Goal: Task Accomplishment & Management: Complete application form

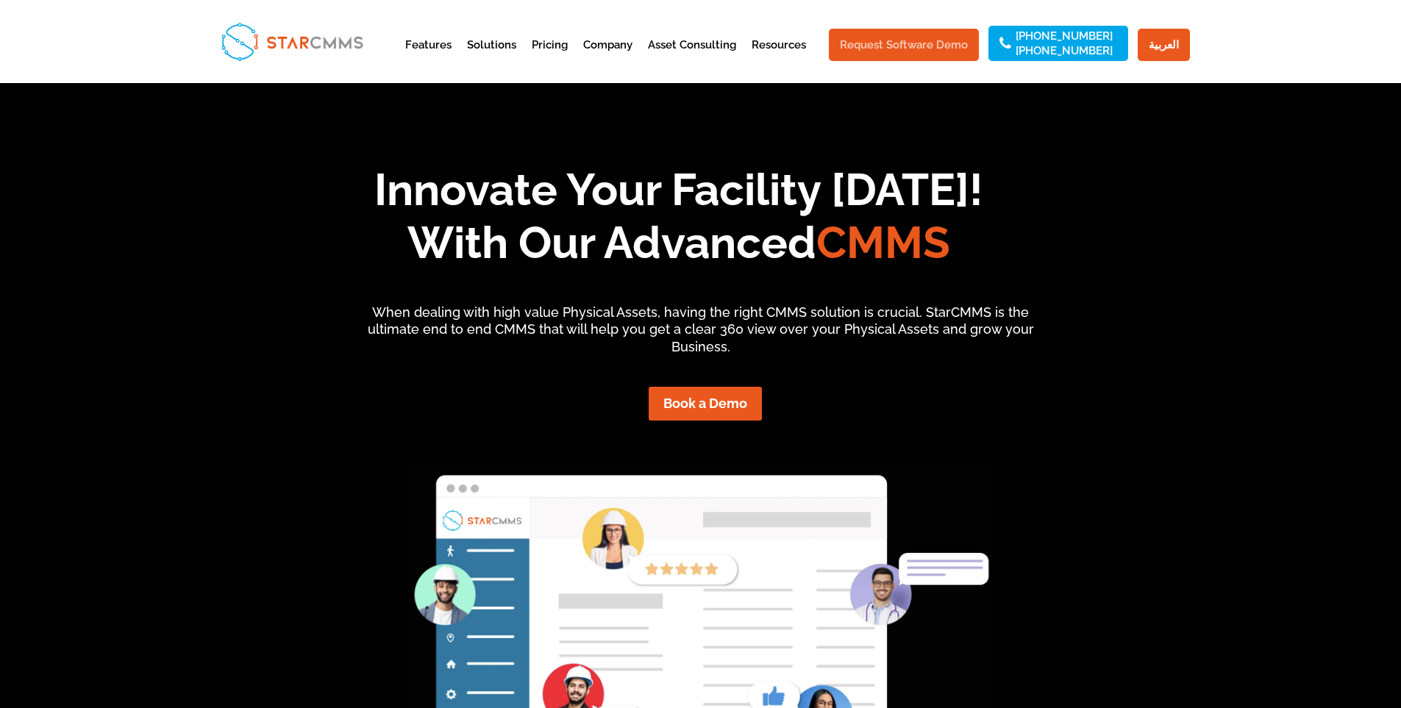
click at [909, 39] on link "Request Software Demo" at bounding box center [904, 45] width 150 height 32
click at [884, 45] on link "Request Software Demo" at bounding box center [904, 45] width 150 height 32
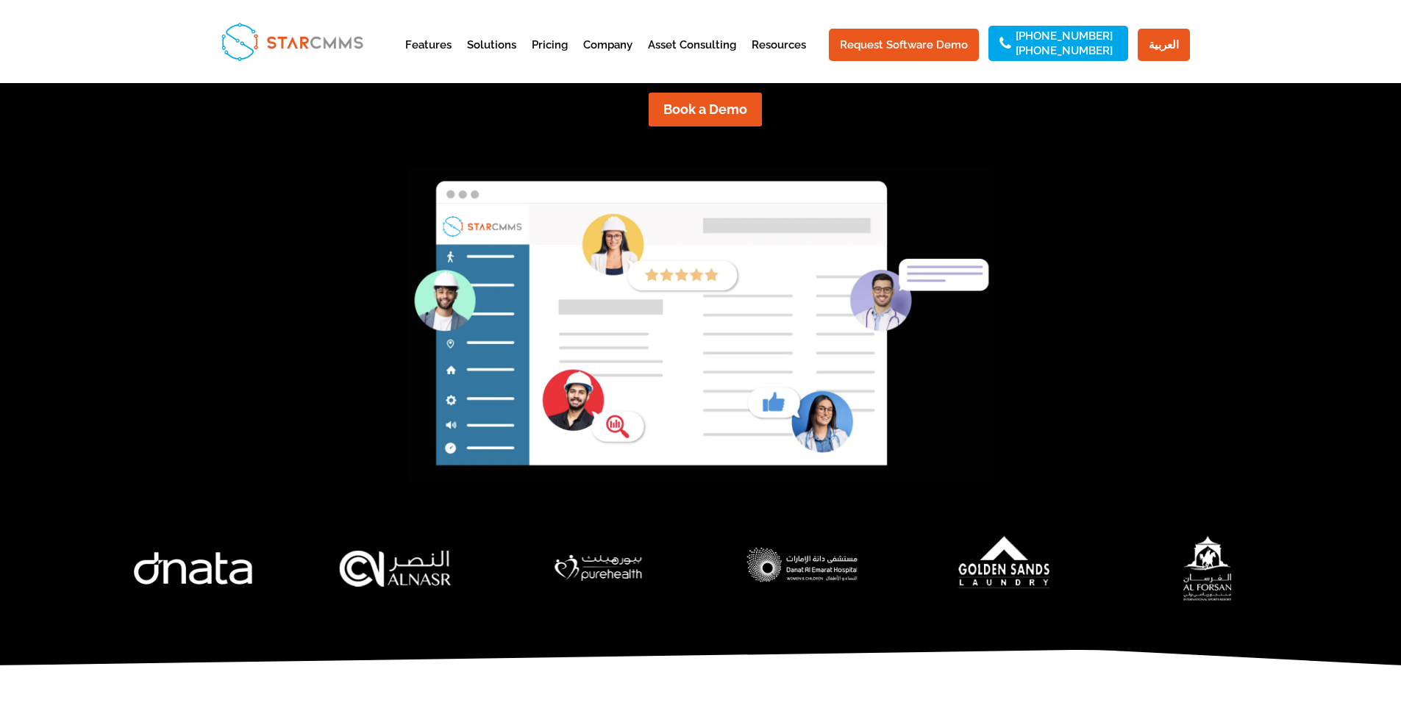
scroll to position [221, 0]
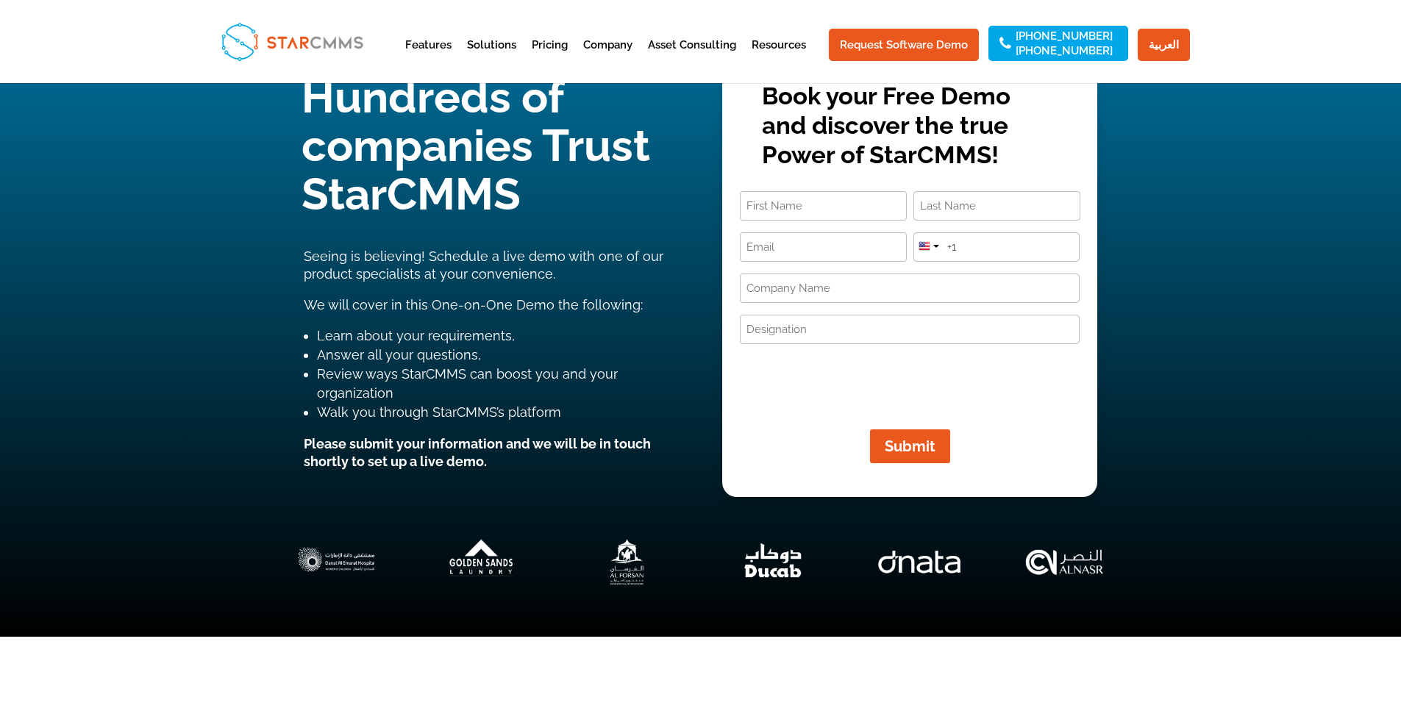
click at [859, 213] on input "First" at bounding box center [823, 205] width 167 height 29
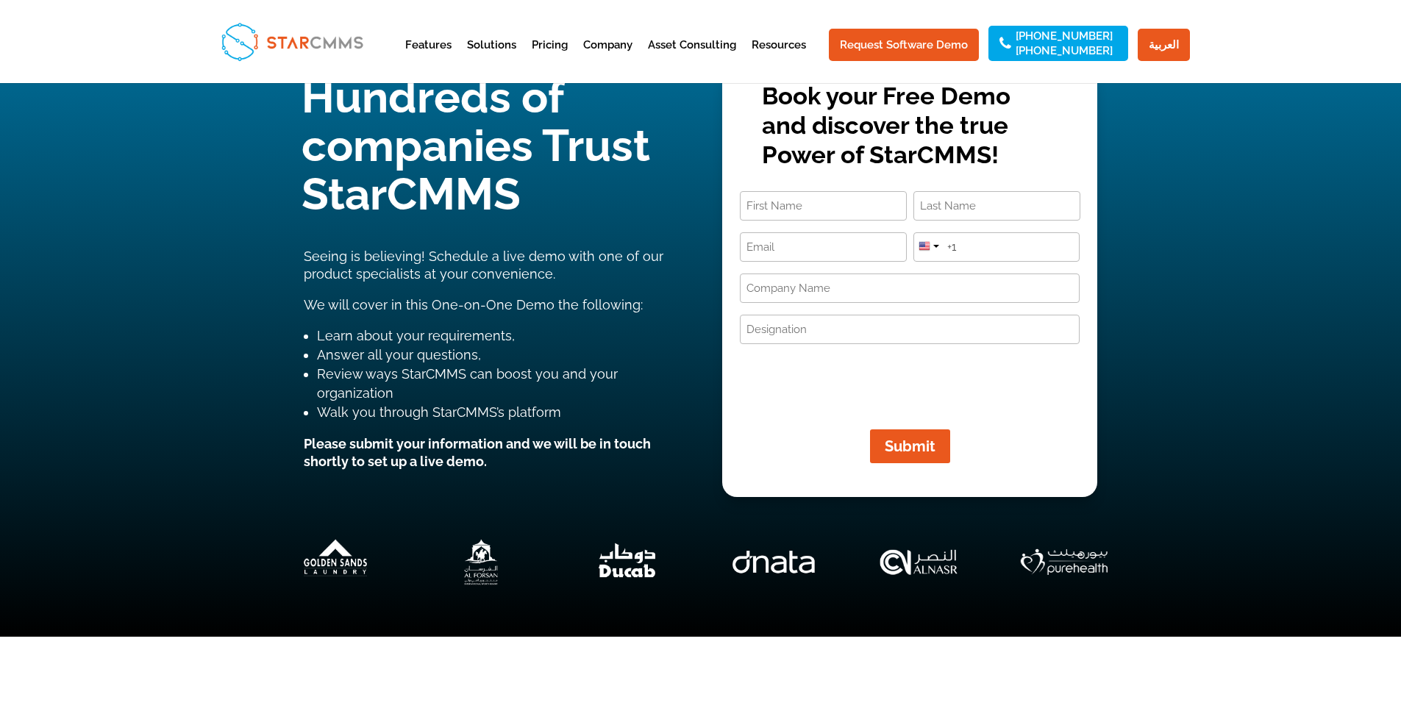
type input "[PERSON_NAME]"
type input "Attique"
type input "[EMAIL_ADDRESS][DOMAIN_NAME]"
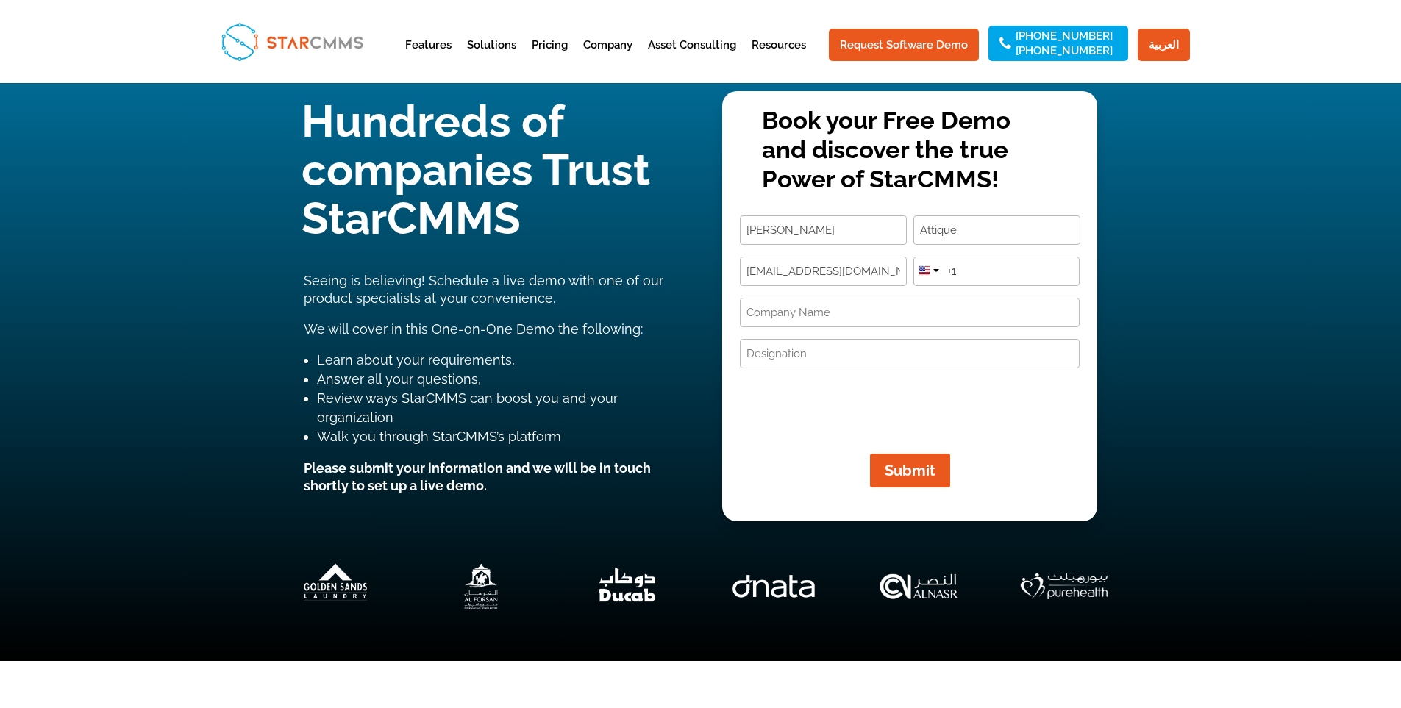
click at [963, 265] on input "+1" at bounding box center [996, 271] width 167 height 29
drag, startPoint x: 966, startPoint y: 270, endPoint x: 907, endPoint y: 270, distance: 59.6
click at [907, 270] on div "Name (Required) Danyal First Attique Last Email (Required) DANYALATTIQUE@GMAIL.…" at bounding box center [910, 326] width 340 height 222
click at [929, 277] on div at bounding box center [928, 269] width 28 height 24
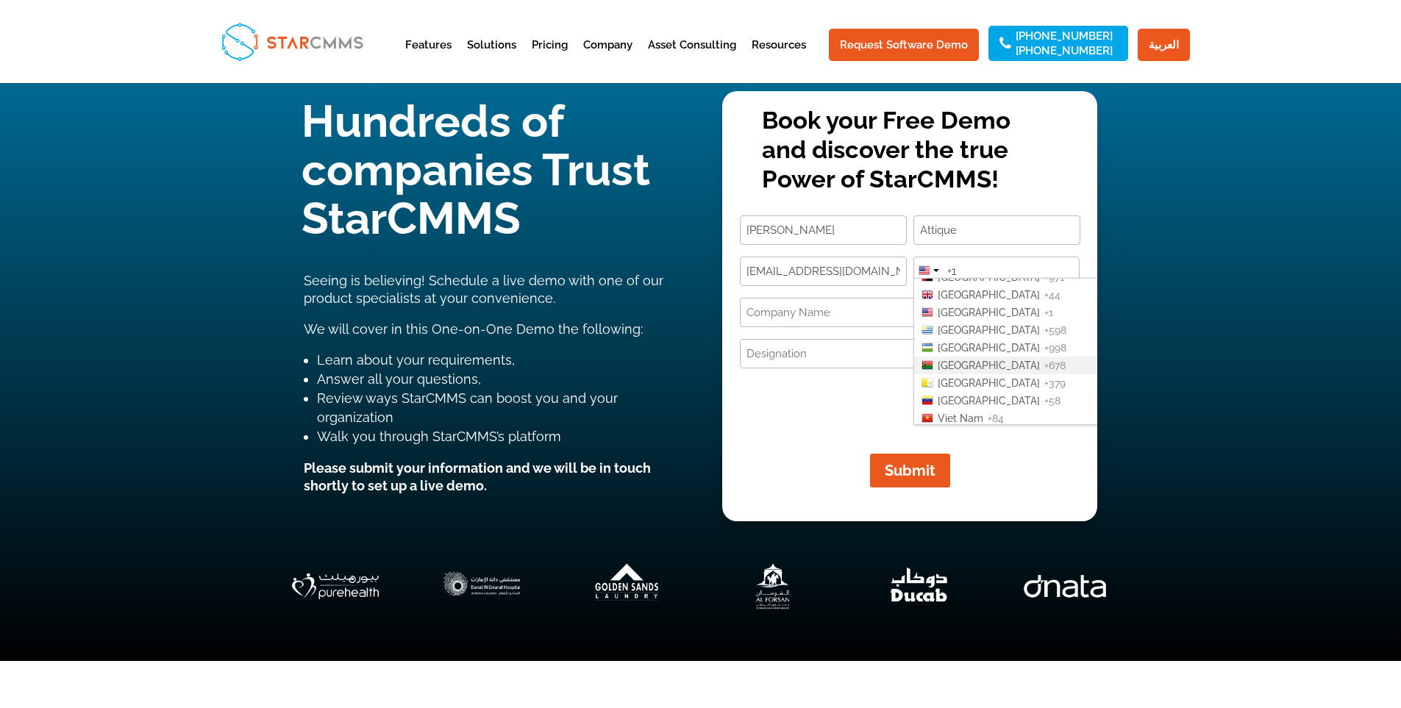
scroll to position [3650, 0]
click at [960, 345] on span "[GEOGRAPHIC_DATA]" at bounding box center [988, 351] width 102 height 12
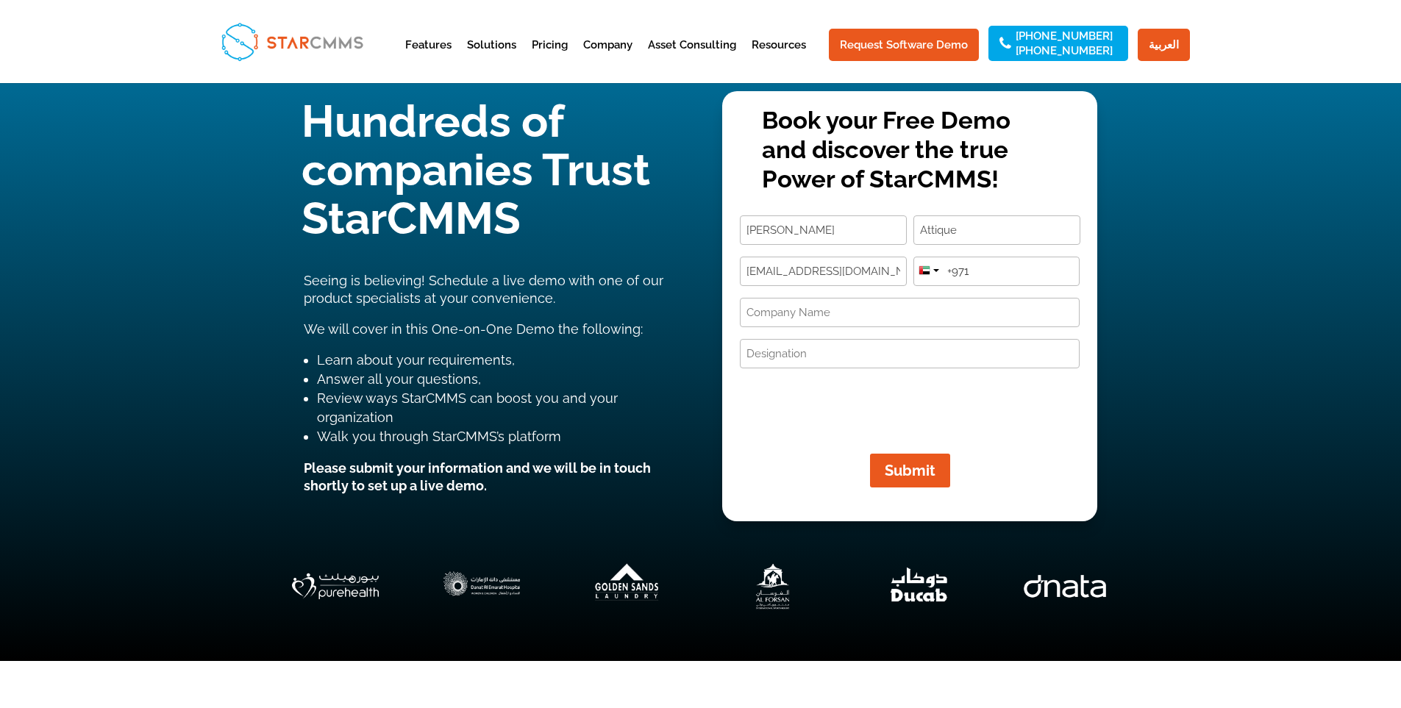
click at [987, 270] on input "+971" at bounding box center [996, 271] width 167 height 29
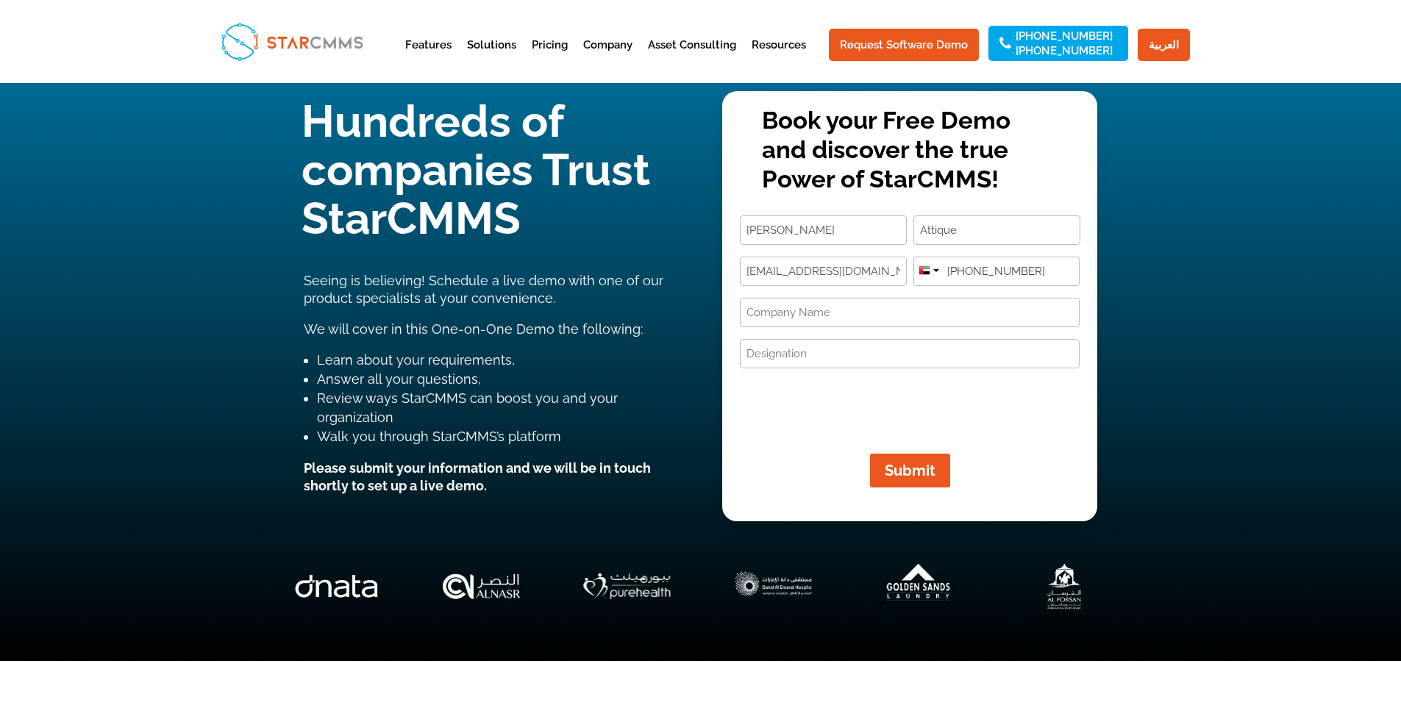
type input "[PHONE_NUMBER]"
click at [870, 454] on button "Submit" at bounding box center [910, 471] width 80 height 34
click at [919, 316] on input "Company Name (Required)" at bounding box center [910, 312] width 340 height 29
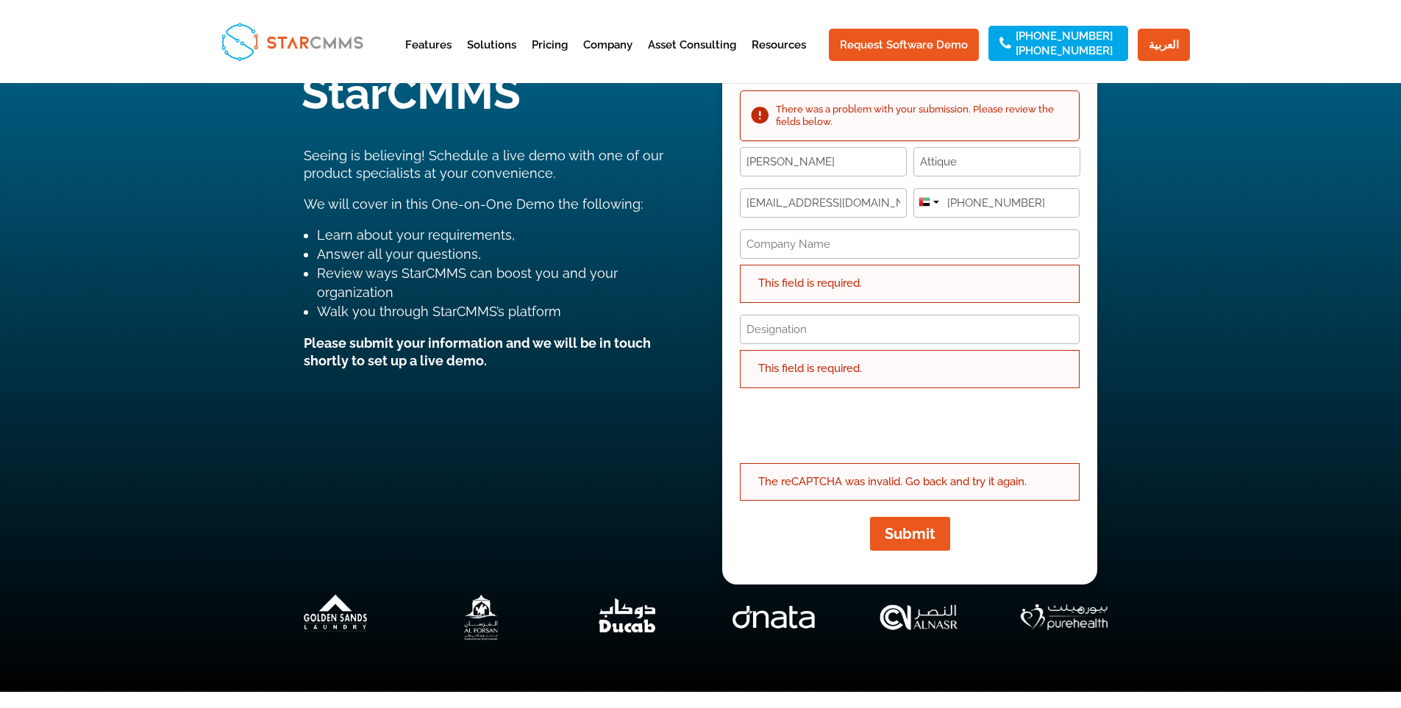
scroll to position [221, 0]
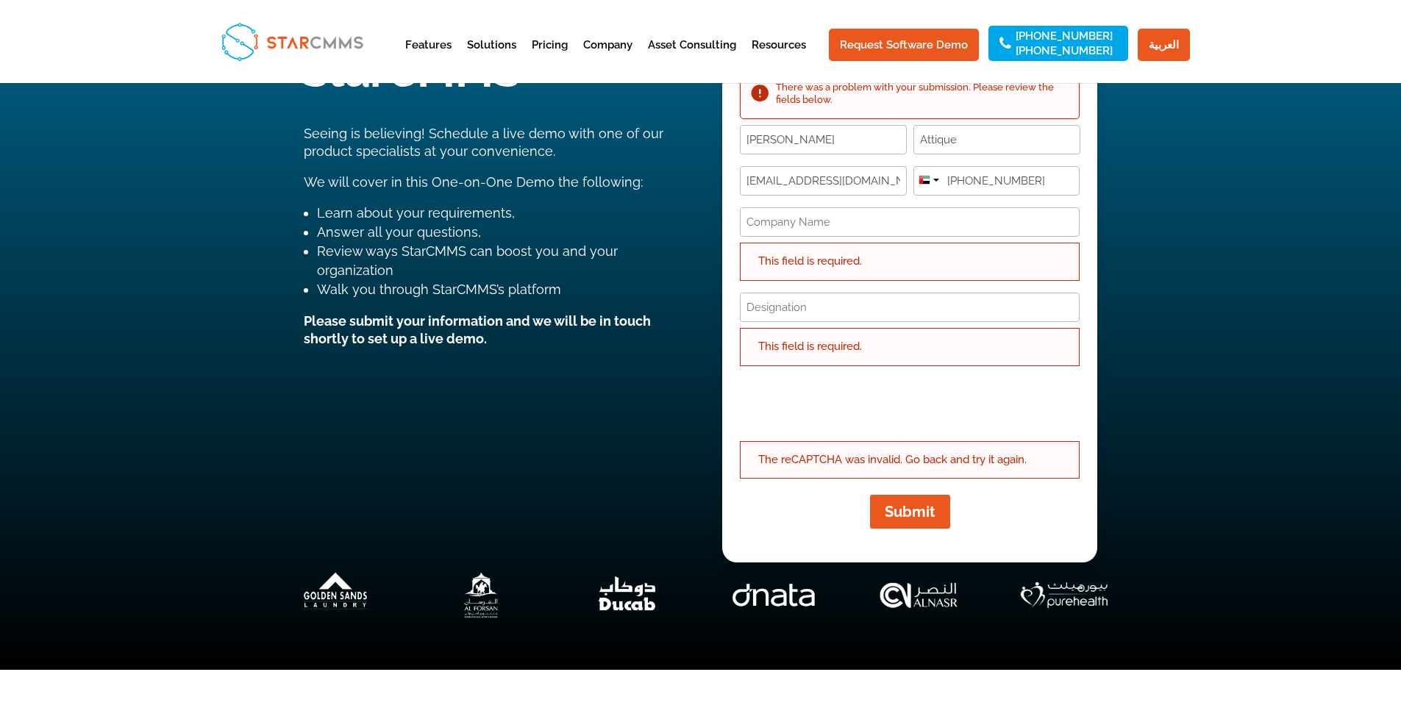
click at [829, 229] on input "Company Name (Required)" at bounding box center [910, 221] width 340 height 29
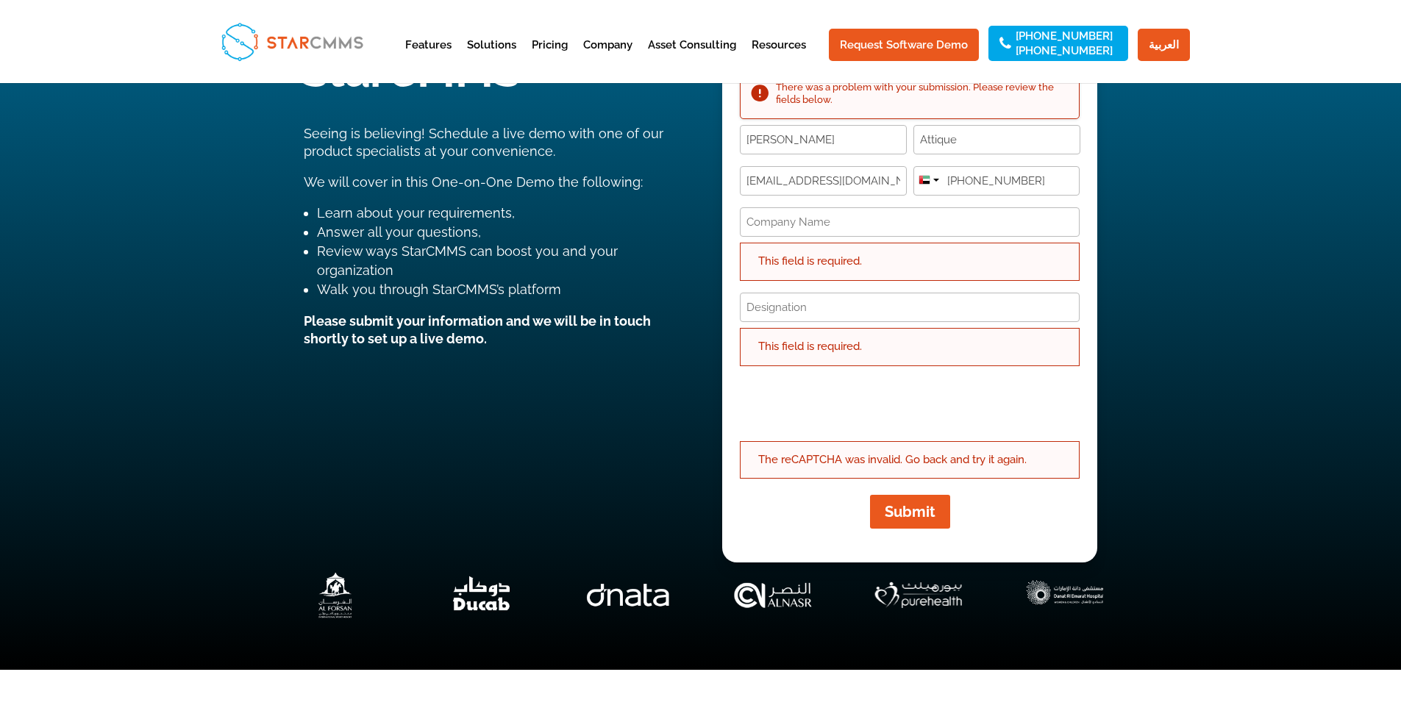
drag, startPoint x: 821, startPoint y: 304, endPoint x: 706, endPoint y: 306, distance: 115.4
click at [706, 306] on div "Hundreds of companies Trust StarCMMS Seeing is believing! Schedule a live demo …" at bounding box center [700, 266] width 1401 height 807
